Goal: Task Accomplishment & Management: Complete application form

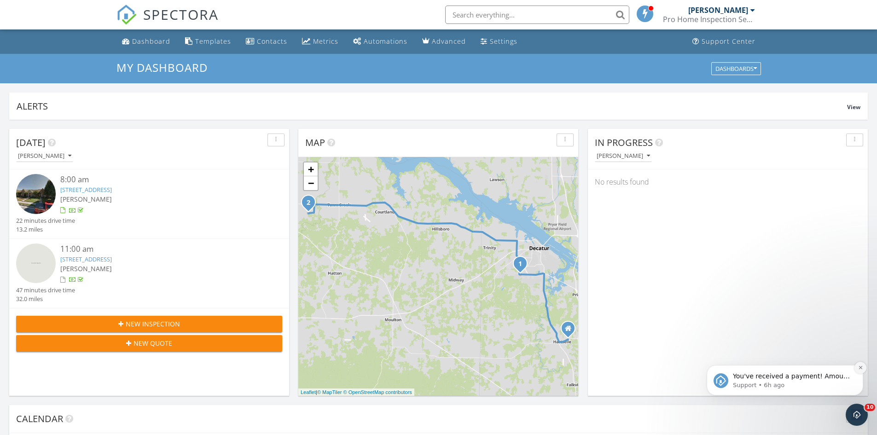
click at [860, 366] on icon "Dismiss notification" at bounding box center [860, 367] width 5 height 5
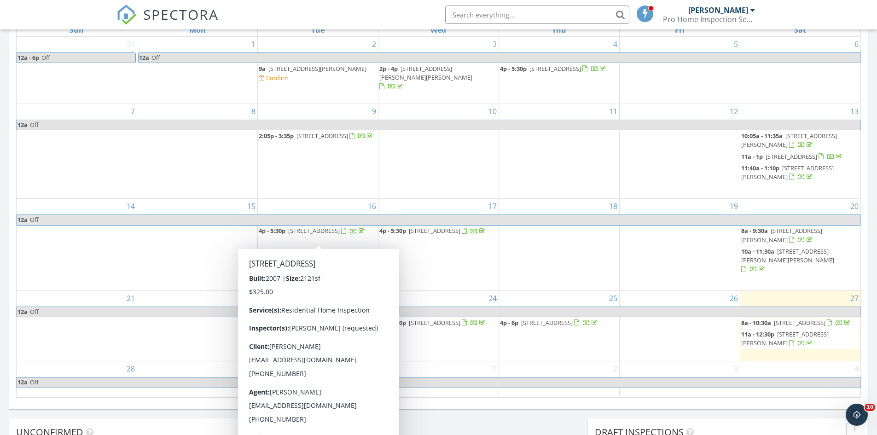
scroll to position [599, 0]
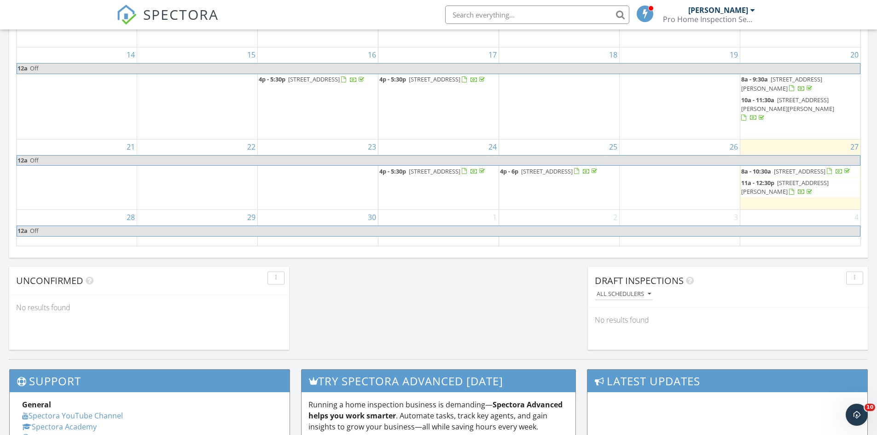
click at [182, 216] on div "29" at bounding box center [197, 227] width 120 height 35
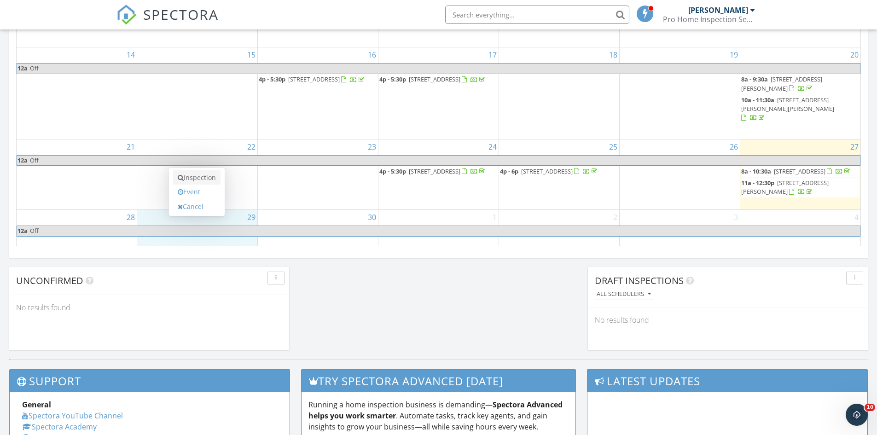
click at [204, 176] on link "Inspection" at bounding box center [196, 177] width 47 height 15
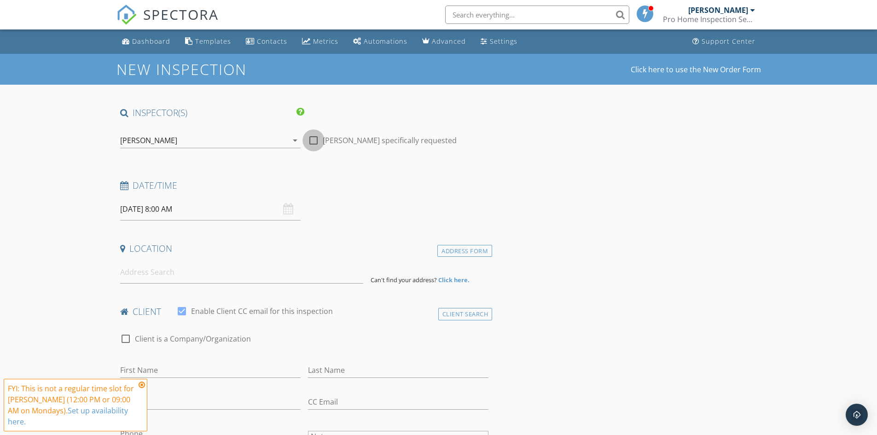
click at [316, 137] on div at bounding box center [314, 141] width 16 height 16
checkbox input "true"
click at [212, 214] on input "[DATE] 8:00 AM" at bounding box center [210, 209] width 180 height 23
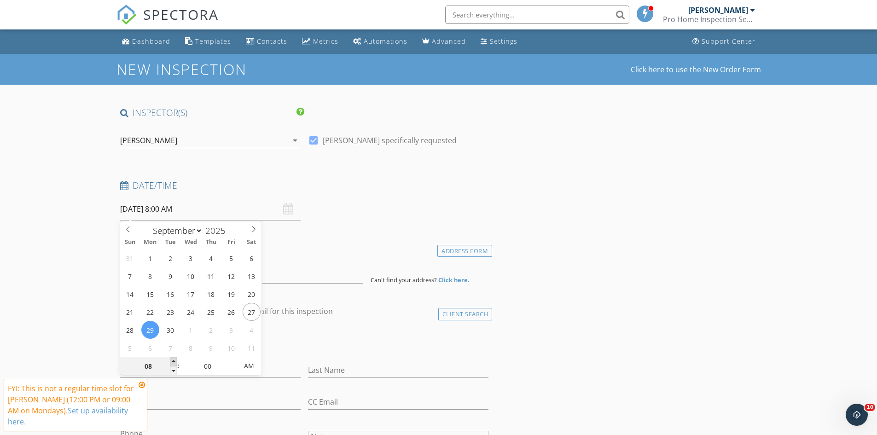
type input "09"
type input "[DATE] 9:00 AM"
click at [173, 360] on span at bounding box center [173, 361] width 6 height 9
type input "10"
type input "[DATE] 10:00 AM"
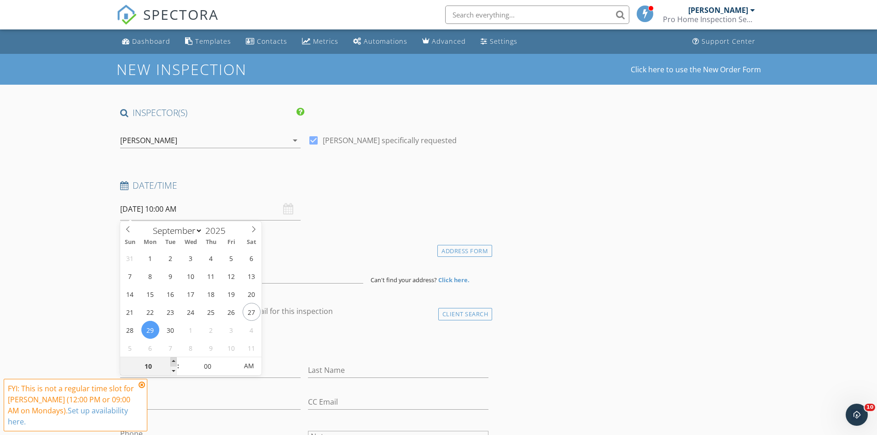
click at [173, 360] on span at bounding box center [173, 361] width 6 height 9
type input "11"
type input "09/29/2025 11:00 AM"
click at [173, 360] on span at bounding box center [173, 361] width 6 height 9
type input "12"
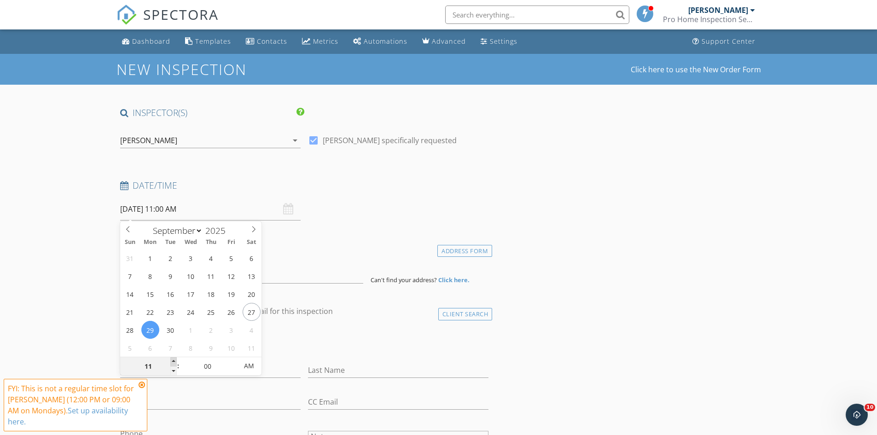
type input "09/29/2025 12:00 PM"
click at [173, 360] on span at bounding box center [173, 361] width 6 height 9
type input "01"
type input "09/29/2025 1:00 PM"
click at [173, 360] on span at bounding box center [173, 361] width 6 height 9
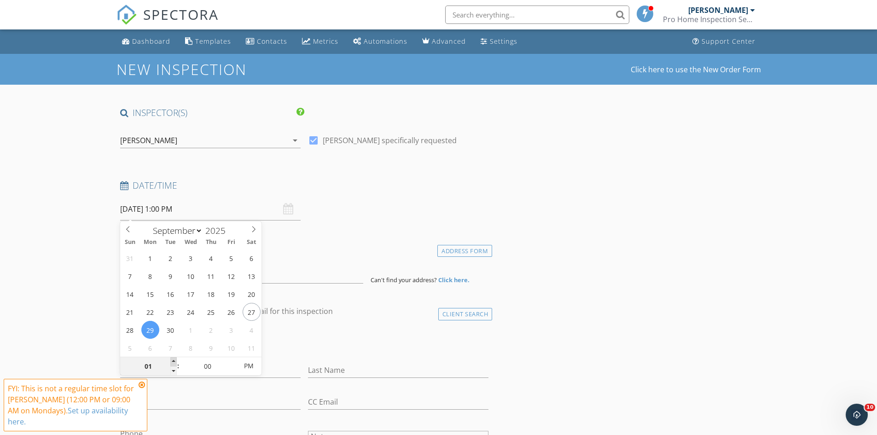
type input "02"
type input "09/29/2025 2:00 PM"
click at [173, 360] on span at bounding box center [173, 361] width 6 height 9
type input "03"
type input "09/29/2025 3:00 PM"
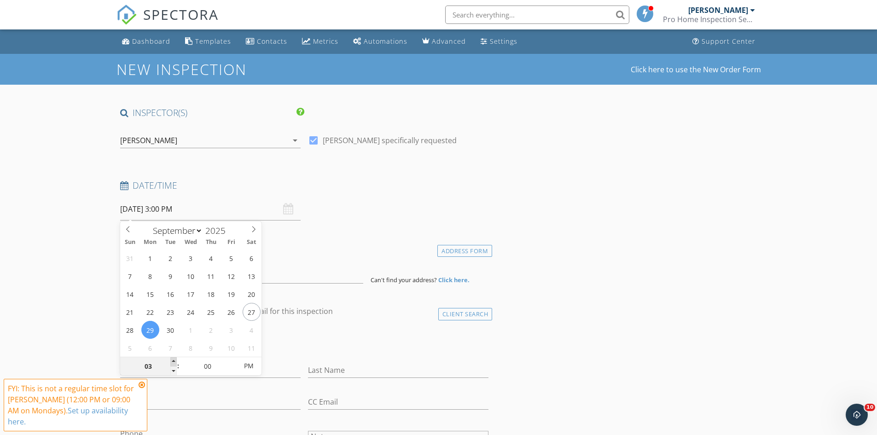
click at [173, 360] on span at bounding box center [173, 361] width 6 height 9
type input "04"
type input "09/29/2025 4:00 PM"
click at [173, 360] on span at bounding box center [173, 361] width 6 height 9
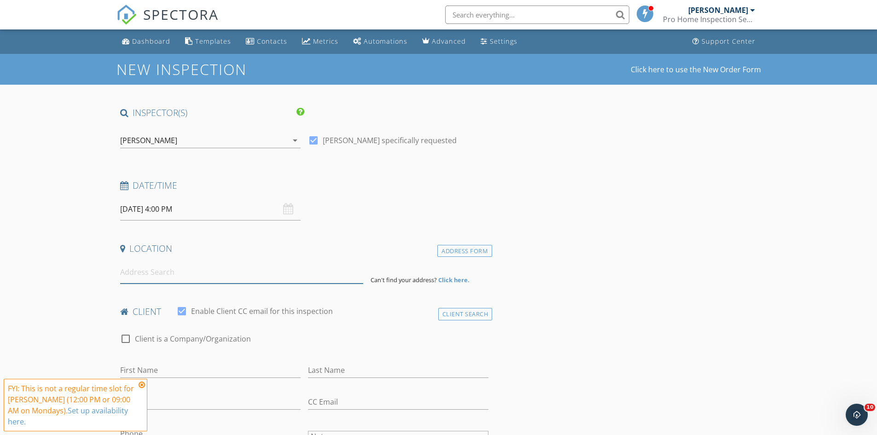
click at [128, 276] on input at bounding box center [241, 272] width 243 height 23
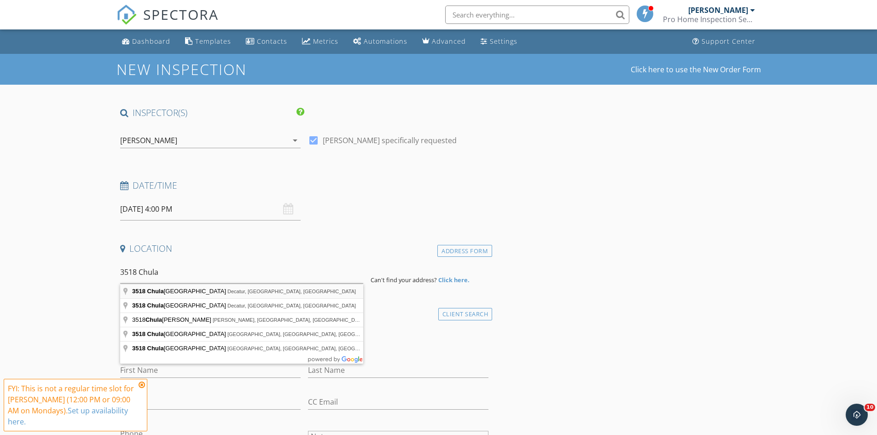
type input "3518 Chula Vista Ridge Drive Southwest, Decatur, AL, USA"
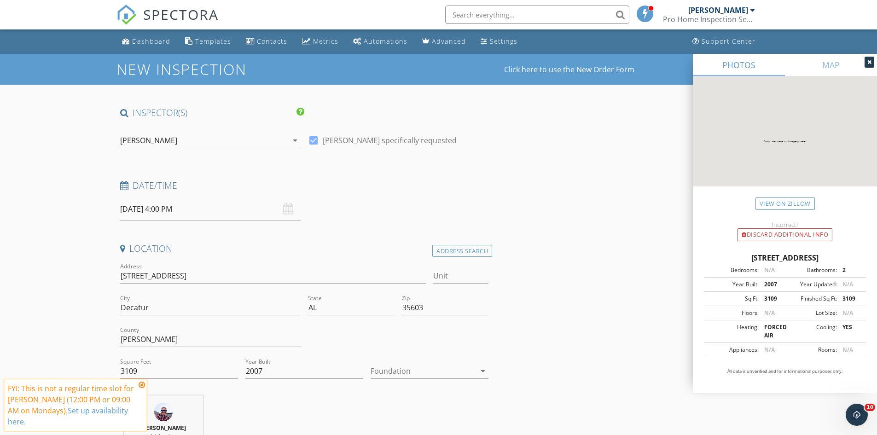
click at [141, 389] on icon at bounding box center [142, 384] width 6 height 7
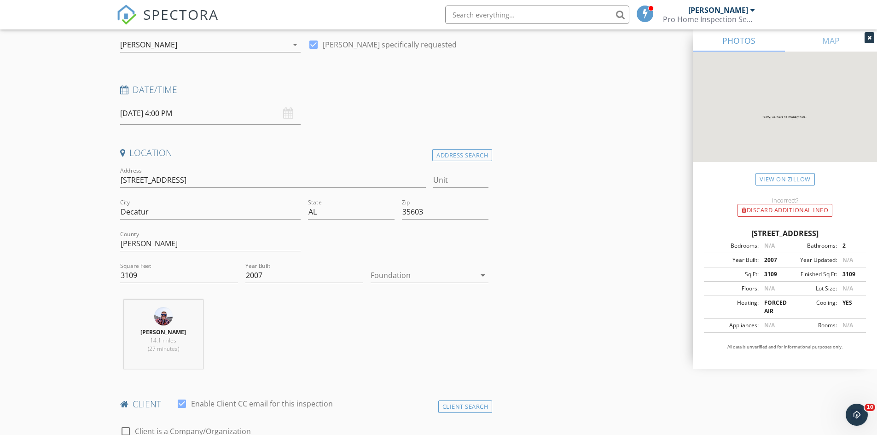
scroll to position [92, 0]
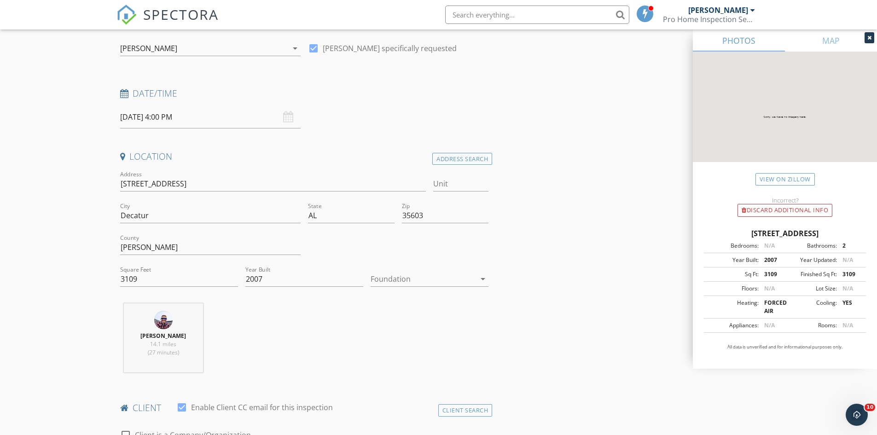
drag, startPoint x: 119, startPoint y: 184, endPoint x: 147, endPoint y: 185, distance: 28.1
click at [147, 185] on div "Address 3518 Chula Vista Ridge Dr SW" at bounding box center [273, 185] width 314 height 32
drag, startPoint x: 118, startPoint y: 184, endPoint x: 128, endPoint y: 184, distance: 9.2
click at [128, 184] on div "Address 3518 Chula Vista Ridge Dr SW" at bounding box center [273, 185] width 314 height 32
drag, startPoint x: 120, startPoint y: 183, endPoint x: 218, endPoint y: 184, distance: 98.5
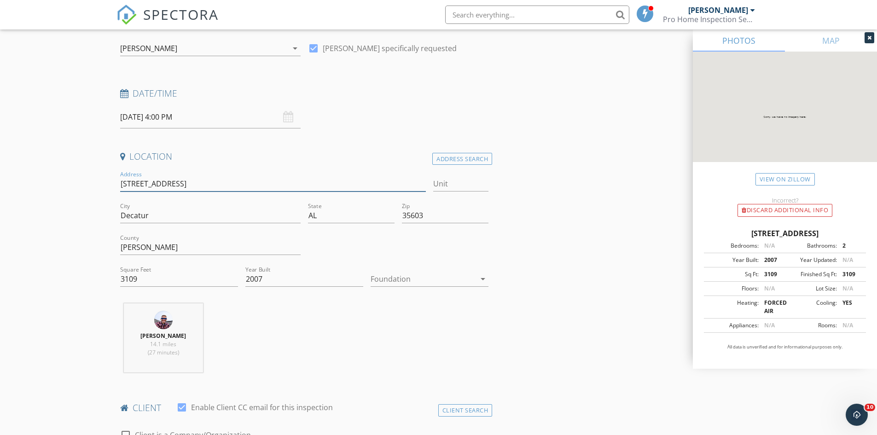
click at [218, 184] on input "3518 Chula Vista Ridge Dr SW" at bounding box center [273, 183] width 306 height 15
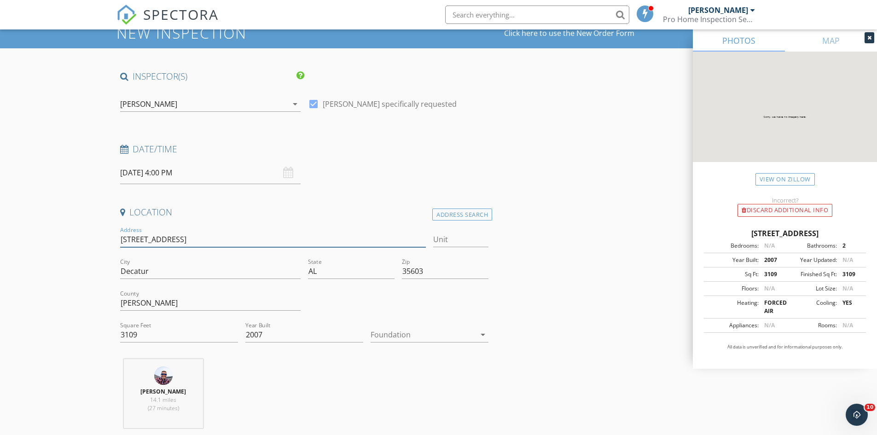
scroll to position [0, 0]
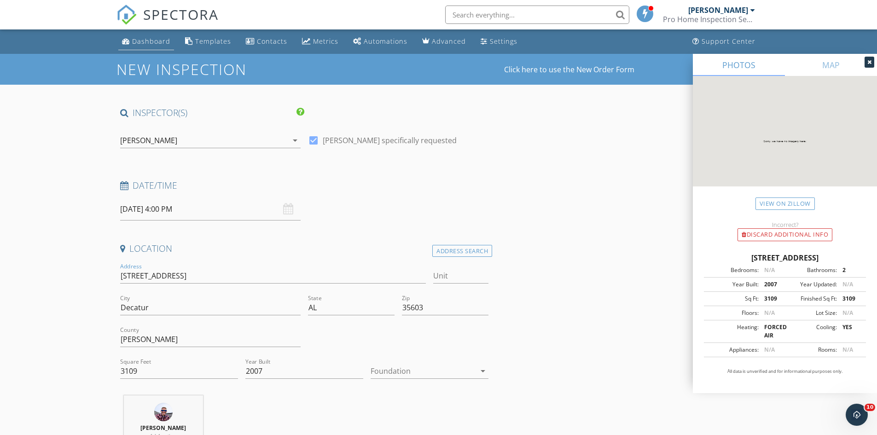
click at [152, 37] on div "Dashboard" at bounding box center [151, 41] width 38 height 9
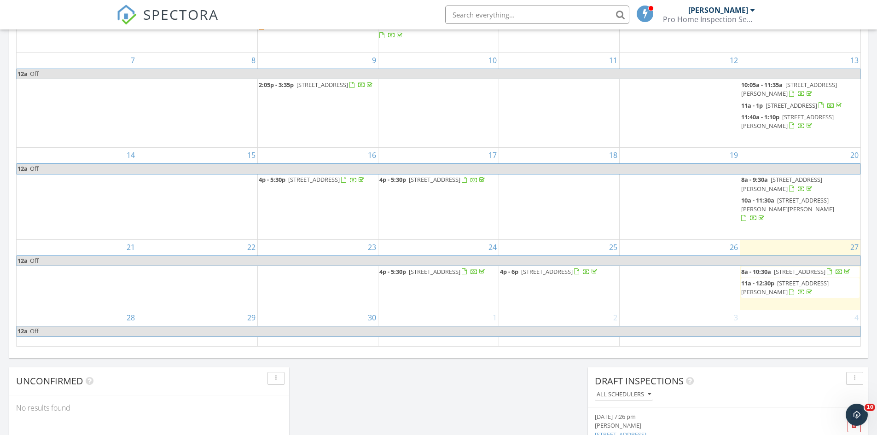
scroll to position [553, 0]
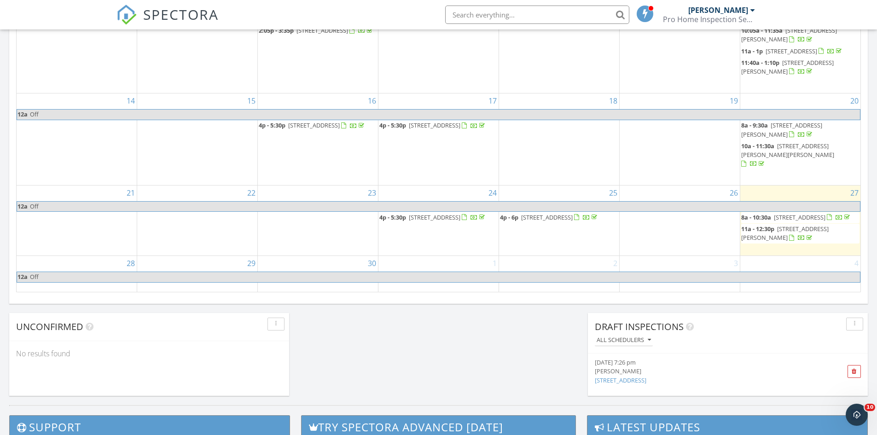
click at [185, 262] on div "29" at bounding box center [197, 273] width 120 height 35
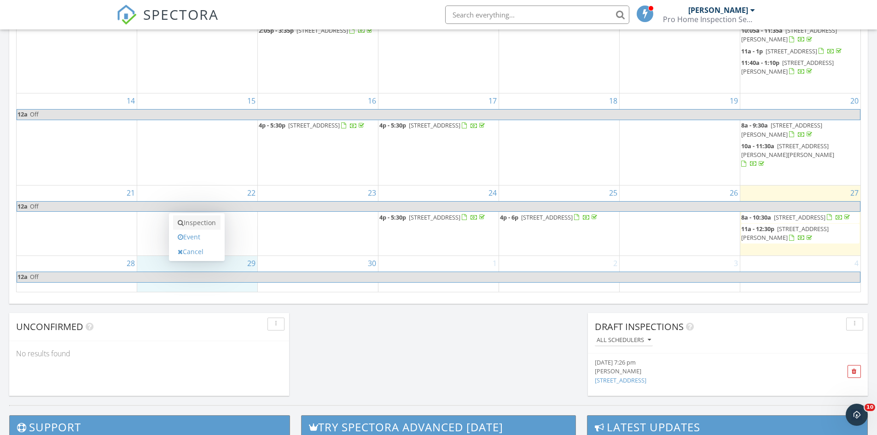
click at [198, 223] on link "Inspection" at bounding box center [196, 222] width 47 height 15
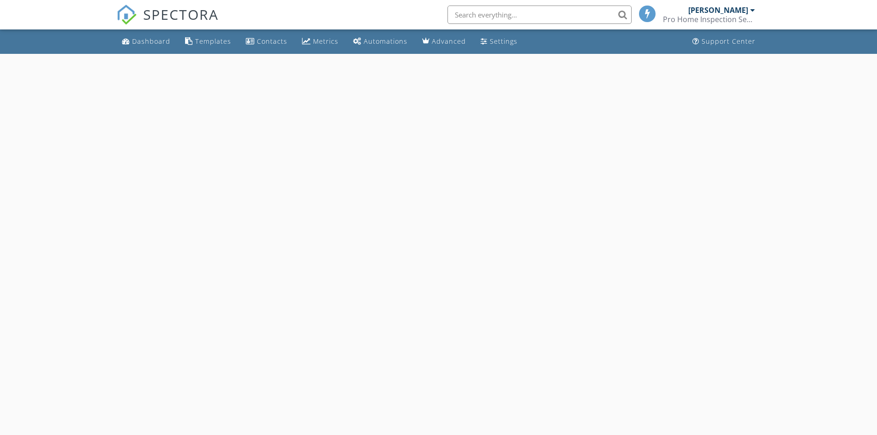
select select "8"
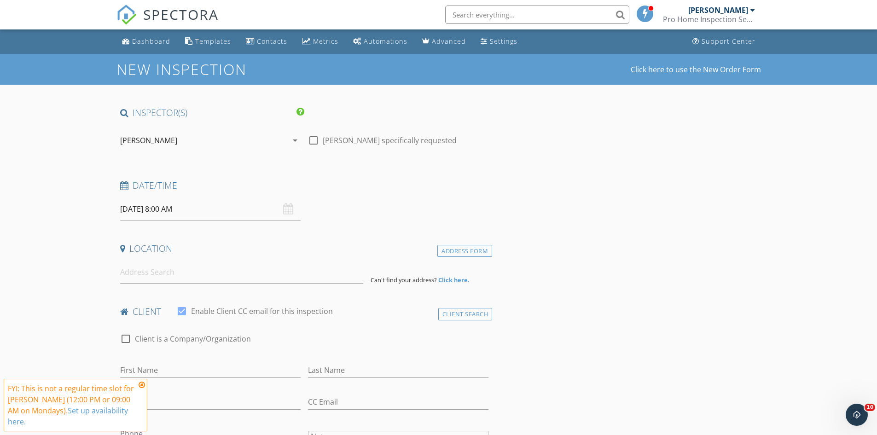
click at [312, 141] on div at bounding box center [314, 141] width 16 height 16
checkbox input "true"
click at [208, 207] on input "09/29/2025 8:00 AM" at bounding box center [210, 209] width 180 height 23
type input "09"
type input "09/29/2025 9:00 AM"
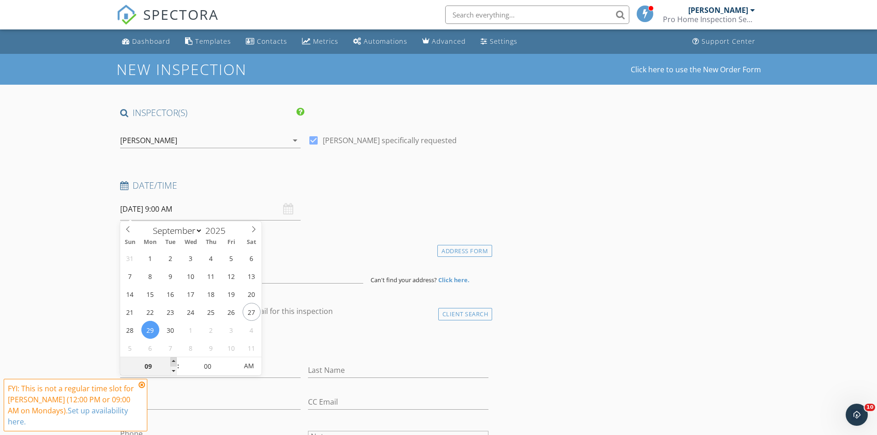
click at [174, 358] on span at bounding box center [173, 361] width 6 height 9
type input "10"
type input "09/29/2025 10:00 AM"
click at [174, 358] on span at bounding box center [173, 361] width 6 height 9
type input "11"
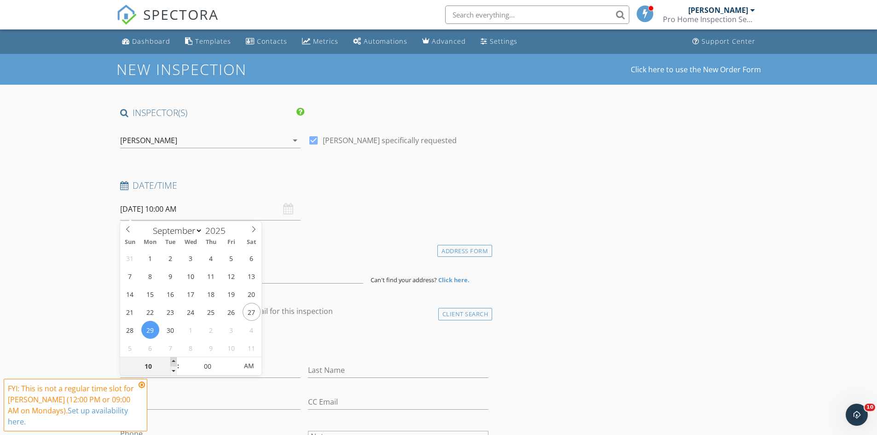
type input "09/29/2025 11:00 AM"
click at [174, 358] on span at bounding box center [173, 361] width 6 height 9
type input "12"
type input "09/29/2025 12:00 PM"
click at [174, 358] on span at bounding box center [173, 361] width 6 height 9
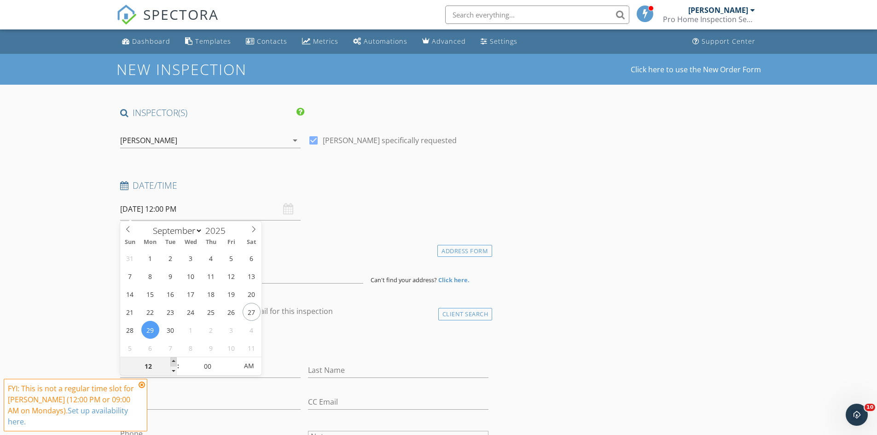
type input "01"
type input "09/29/2025 1:00 PM"
click at [174, 358] on span at bounding box center [173, 361] width 6 height 9
type input "02"
type input "09/29/2025 2:00 PM"
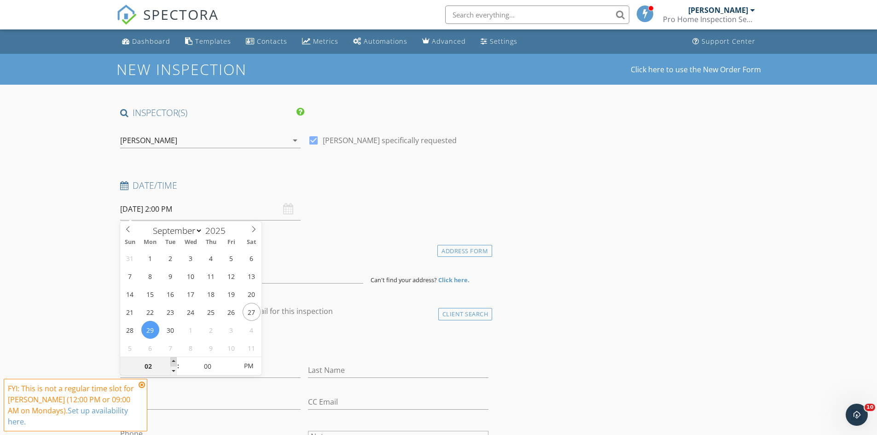
click at [174, 358] on span at bounding box center [173, 361] width 6 height 9
type input "03"
type input "09/29/2025 3:00 PM"
click at [174, 358] on span at bounding box center [173, 361] width 6 height 9
type input "04"
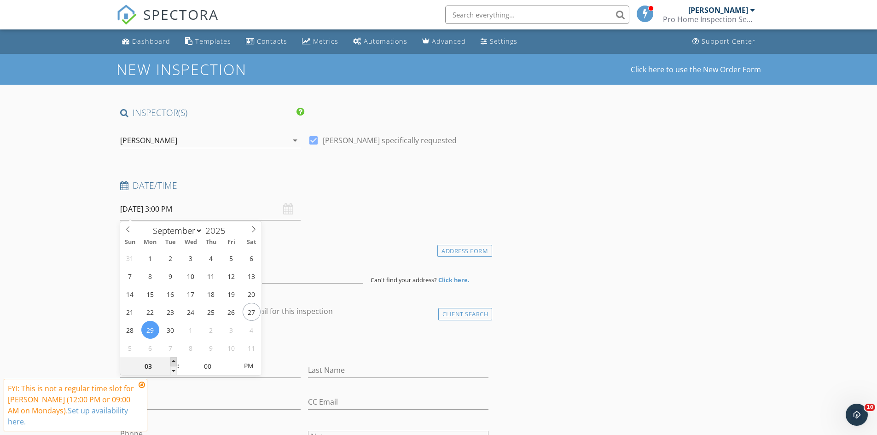
type input "09/29/2025 4:00 PM"
click at [174, 358] on span at bounding box center [173, 361] width 6 height 9
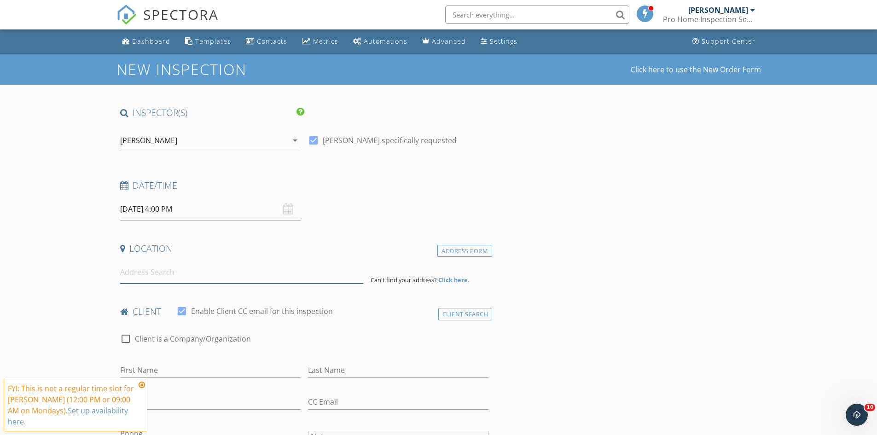
click at [138, 278] on input at bounding box center [241, 272] width 243 height 23
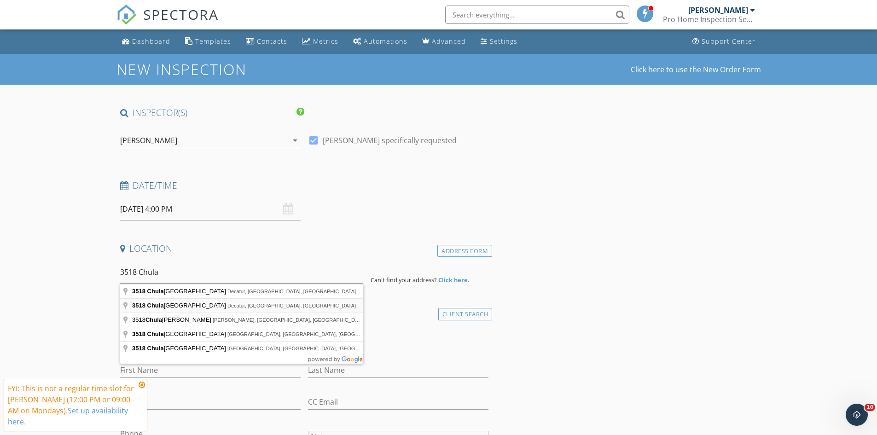
type input "3518 Chula Vista Drive Southwest, Decatur, AL, USA"
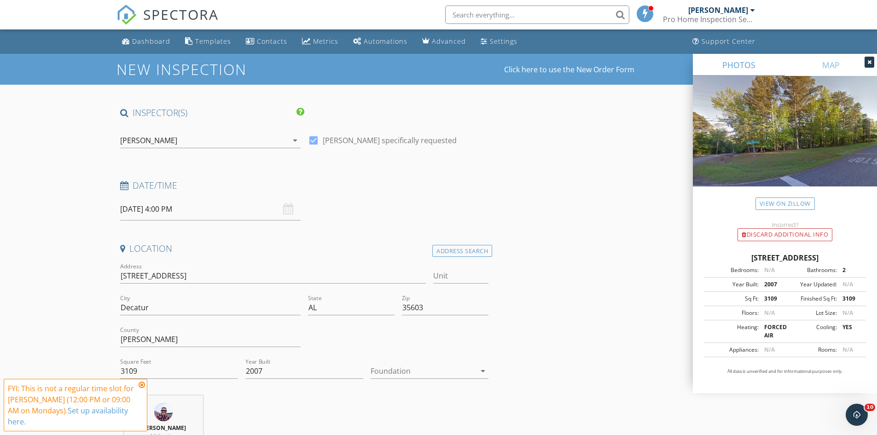
click at [141, 389] on icon at bounding box center [142, 384] width 6 height 7
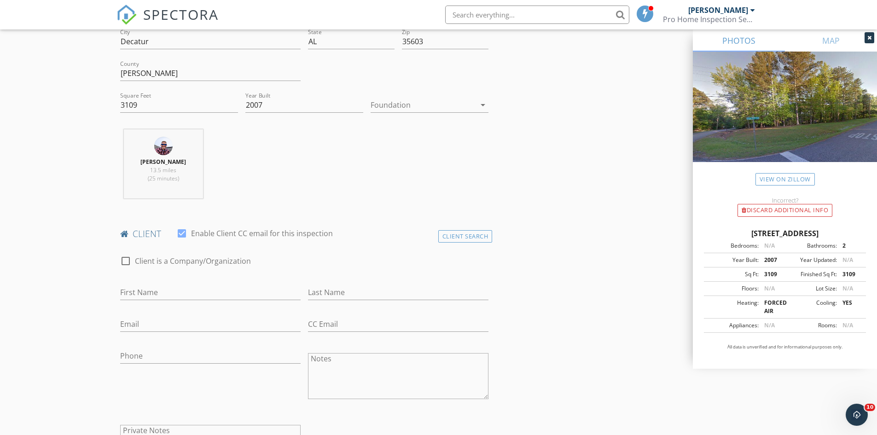
scroll to position [276, 0]
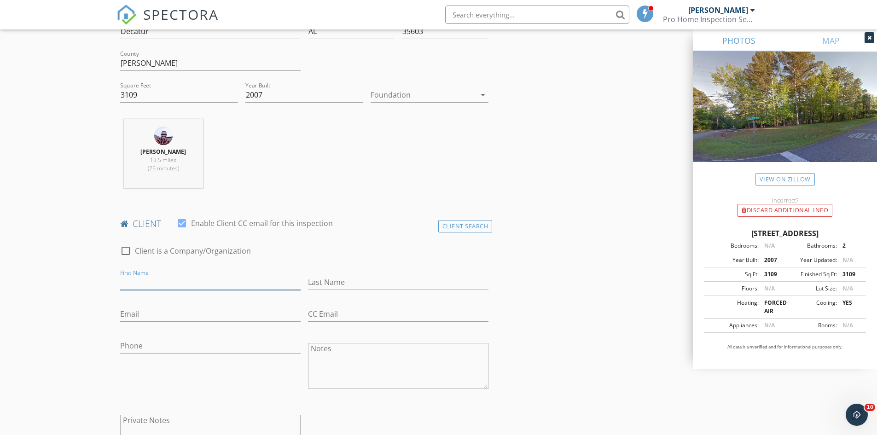
drag, startPoint x: 140, startPoint y: 286, endPoint x: 122, endPoint y: 291, distance: 18.0
click at [140, 286] on input "First Name" at bounding box center [210, 282] width 180 height 15
type input "[PERSON_NAME]"
click at [130, 313] on input "Email" at bounding box center [210, 314] width 180 height 15
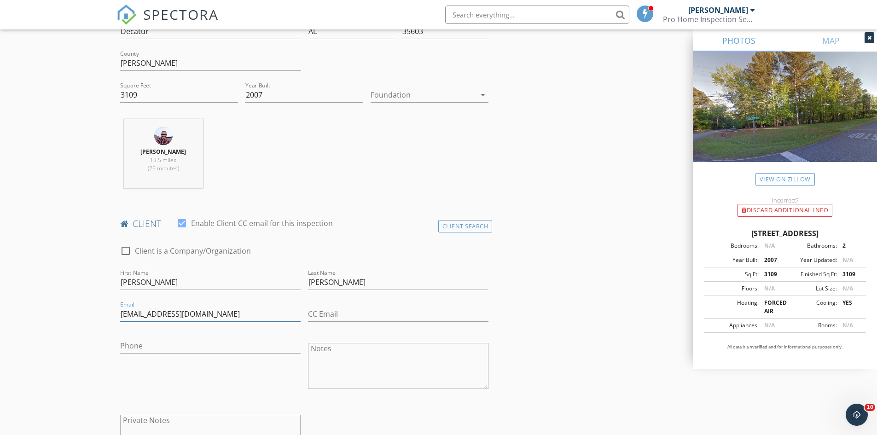
type input "[EMAIL_ADDRESS][DOMAIN_NAME]"
click at [136, 348] on input "Phone" at bounding box center [210, 345] width 180 height 15
type input "[PHONE_NUMBER]"
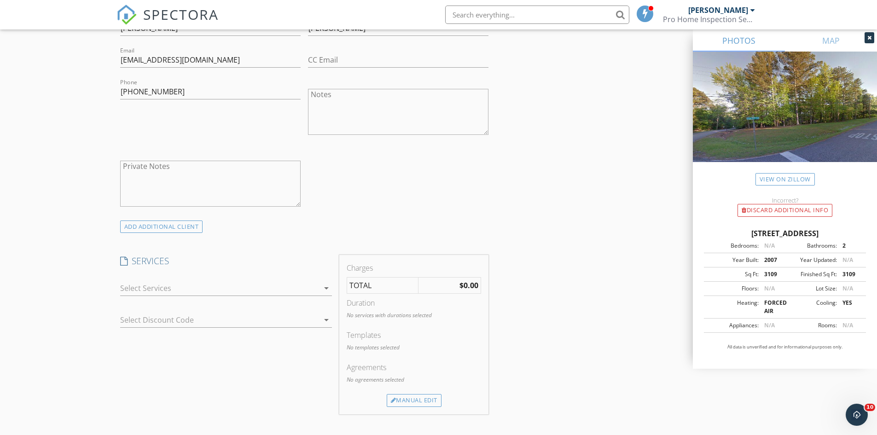
scroll to position [553, 0]
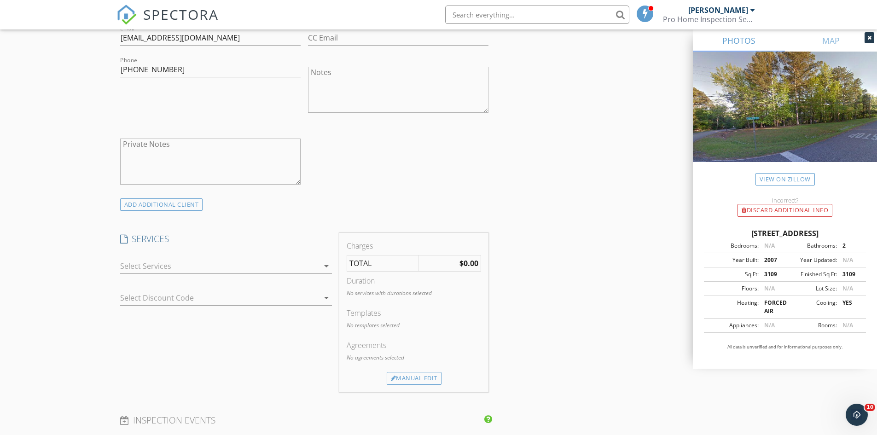
click at [326, 265] on icon "arrow_drop_down" at bounding box center [326, 266] width 11 height 11
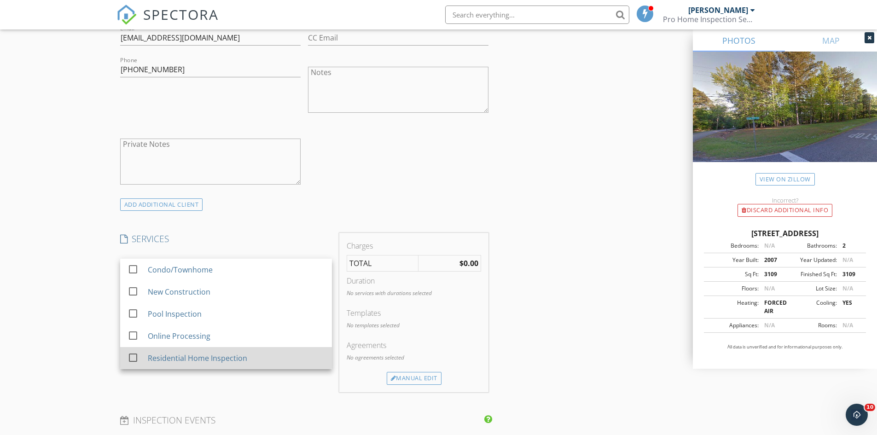
click at [129, 359] on div at bounding box center [133, 358] width 16 height 16
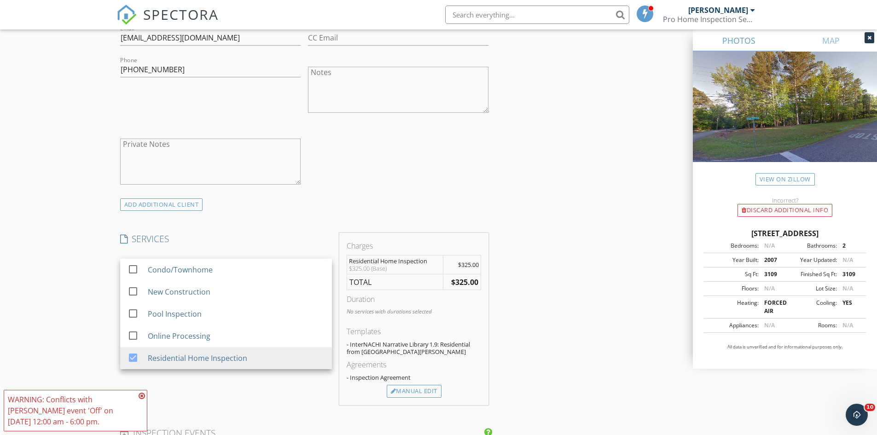
click at [104, 353] on div "New Inspection Click here to use the New Order Form INSPECTOR(S) check_box Josh…" at bounding box center [438, 336] width 877 height 1670
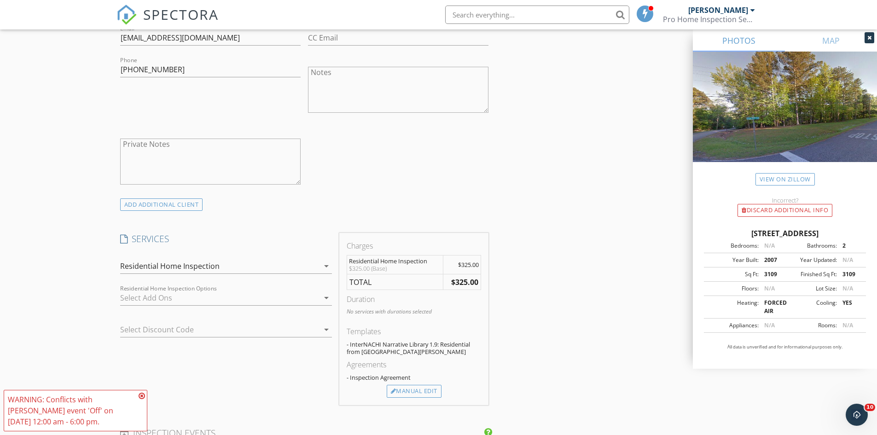
click at [140, 396] on icon at bounding box center [142, 395] width 6 height 7
click at [393, 390] on div at bounding box center [394, 392] width 6 height 6
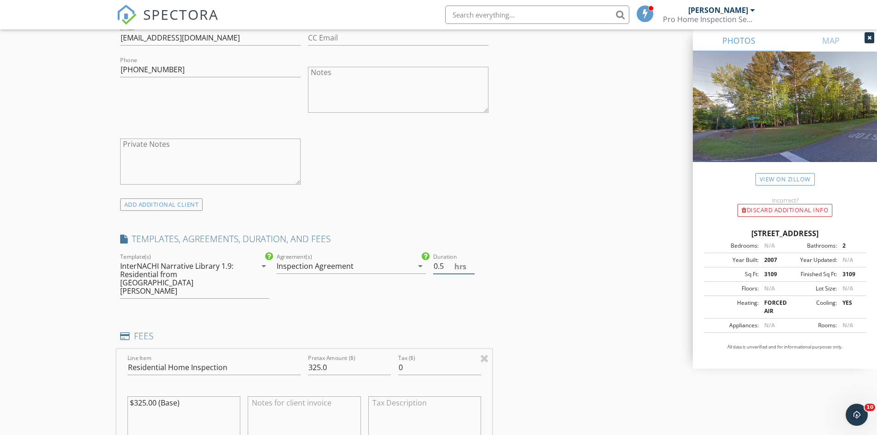
click at [472, 262] on input "0.5" at bounding box center [453, 266] width 41 height 15
click at [472, 262] on input "1" at bounding box center [453, 266] width 41 height 15
click at [472, 262] on input "1.5" at bounding box center [453, 266] width 41 height 15
type input "2"
click at [472, 262] on input "2" at bounding box center [453, 266] width 41 height 15
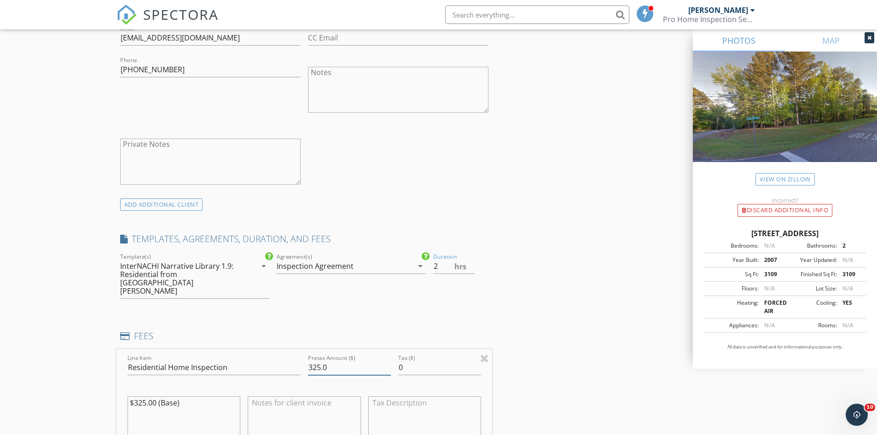
click at [335, 360] on input "325.0" at bounding box center [349, 367] width 83 height 15
type input "3"
type input "400.00"
click at [109, 357] on div "New Inspection Click here to use the New Order Form INSPECTOR(S) check_box Josh…" at bounding box center [438, 392] width 877 height 1782
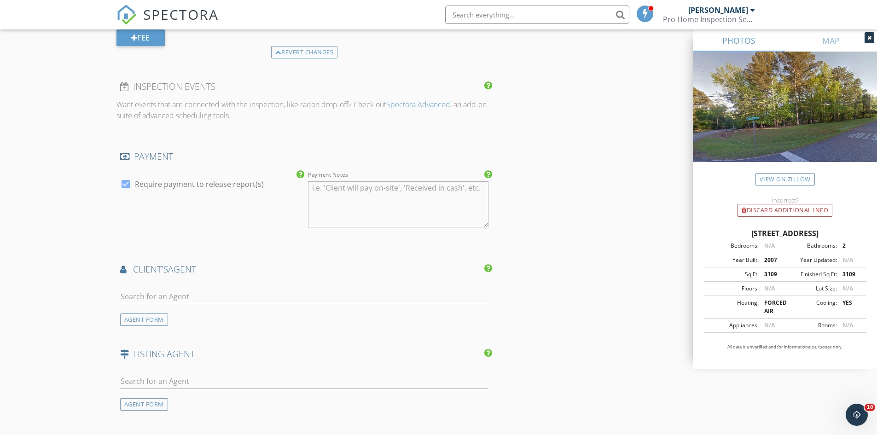
scroll to position [1013, 0]
drag, startPoint x: 150, startPoint y: 280, endPoint x: 145, endPoint y: 280, distance: 5.1
click at [150, 288] on input "text" at bounding box center [304, 295] width 369 height 15
type input "[PERSON_NAME]"
click at [151, 306] on div "[PERSON_NAME]" at bounding box center [183, 311] width 75 height 11
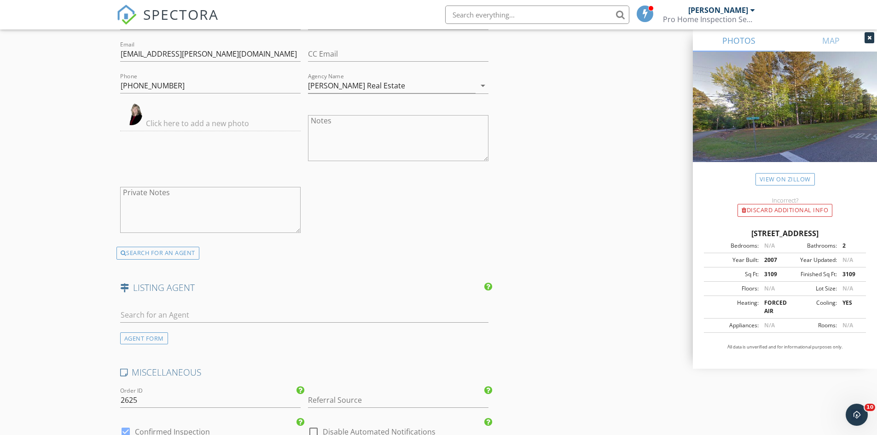
scroll to position [1289, 0]
click at [139, 306] on input "text" at bounding box center [304, 313] width 369 height 15
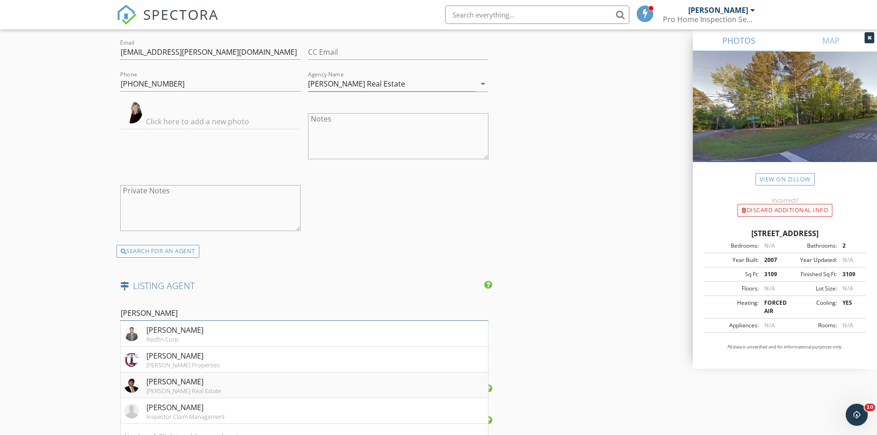
type input "Jeremy"
click at [172, 376] on div "[PERSON_NAME]" at bounding box center [183, 381] width 75 height 11
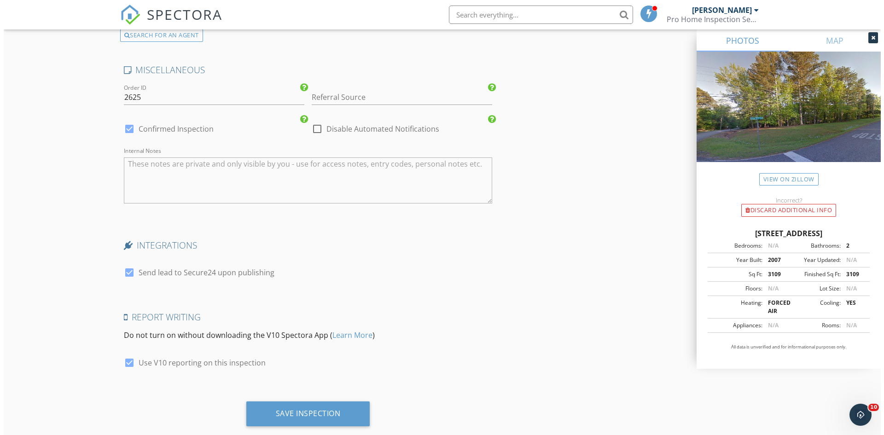
scroll to position [1804, 0]
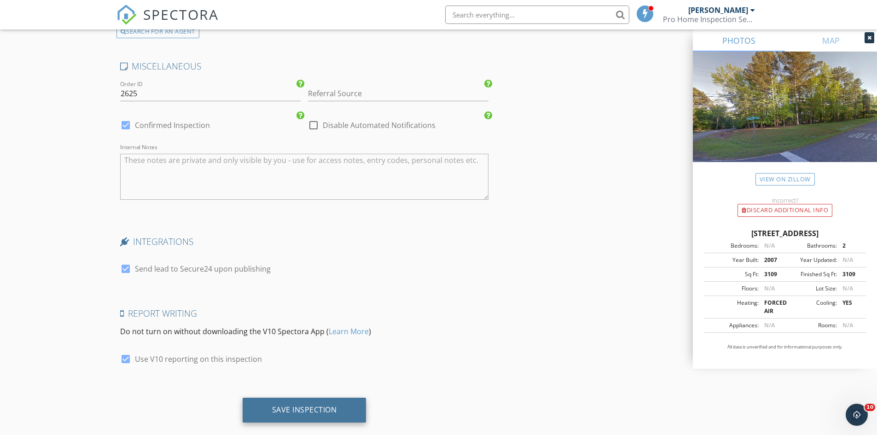
click at [285, 405] on div "Save Inspection" at bounding box center [304, 409] width 65 height 9
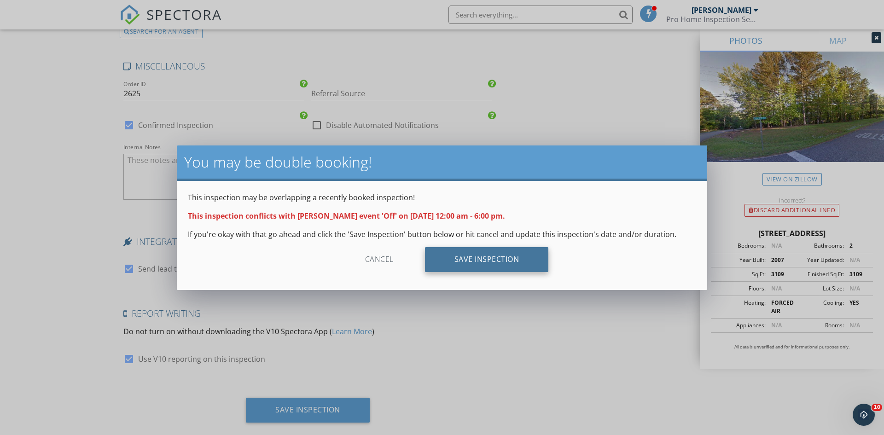
click at [455, 264] on div "Save Inspection" at bounding box center [487, 259] width 124 height 25
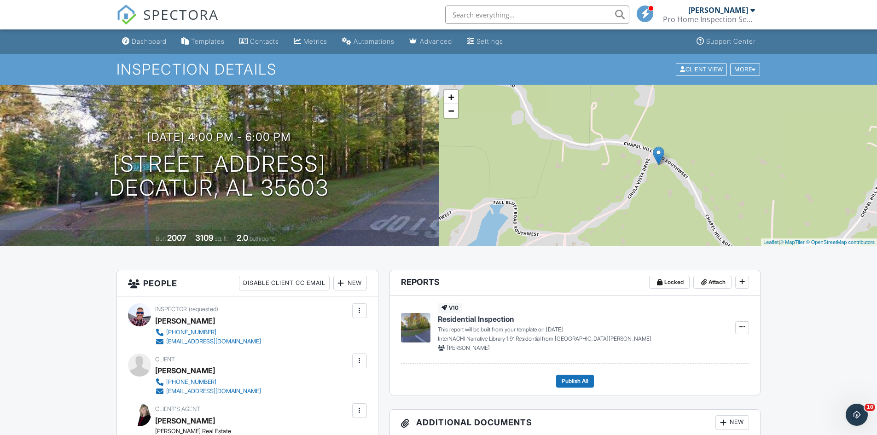
click at [147, 41] on div "Dashboard" at bounding box center [149, 41] width 35 height 8
